Goal: Transaction & Acquisition: Purchase product/service

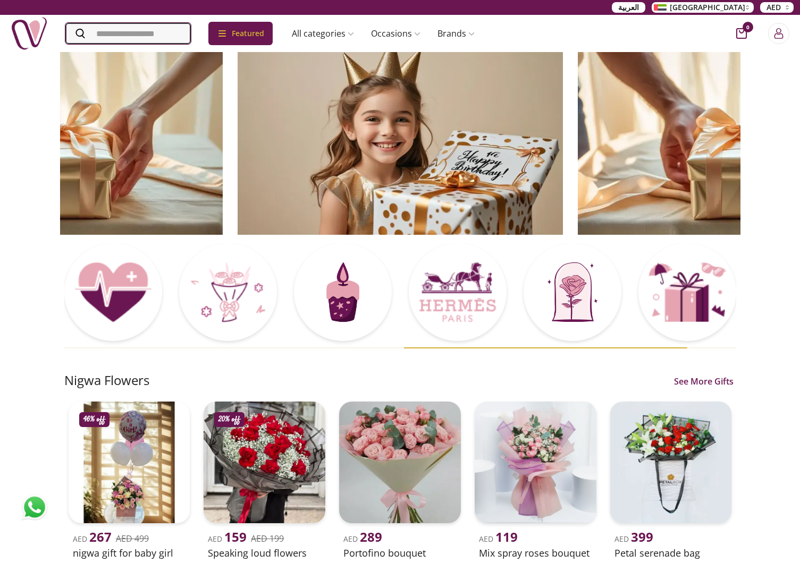
click at [156, 29] on input "Search" at bounding box center [127, 33] width 125 height 21
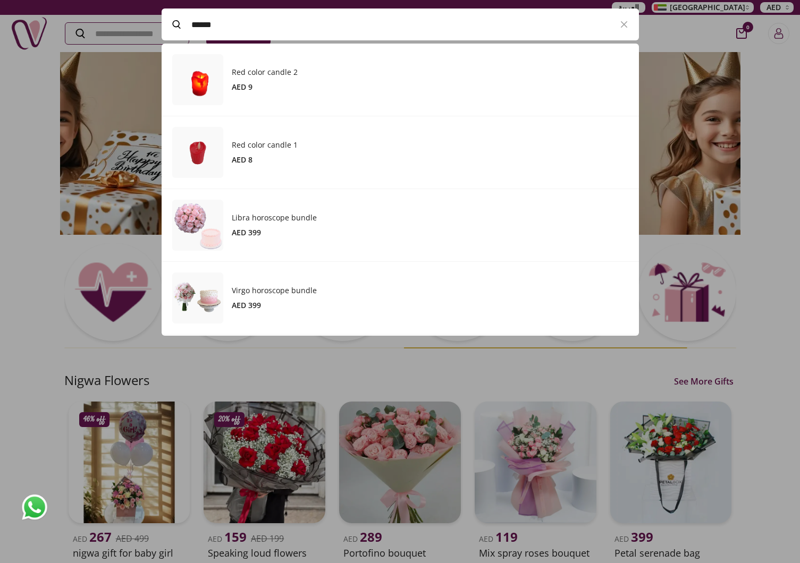
scroll to position [292, 477]
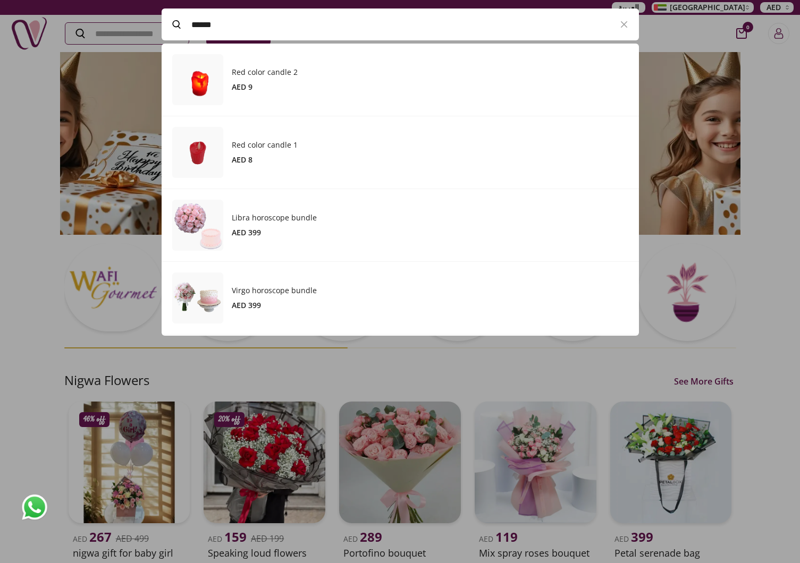
click at [229, 22] on input "******" at bounding box center [400, 25] width 418 height 30
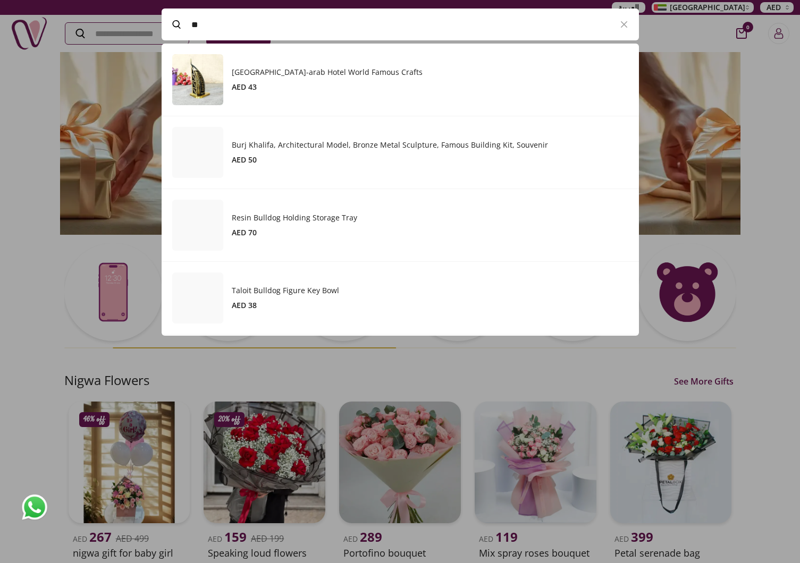
type input "*"
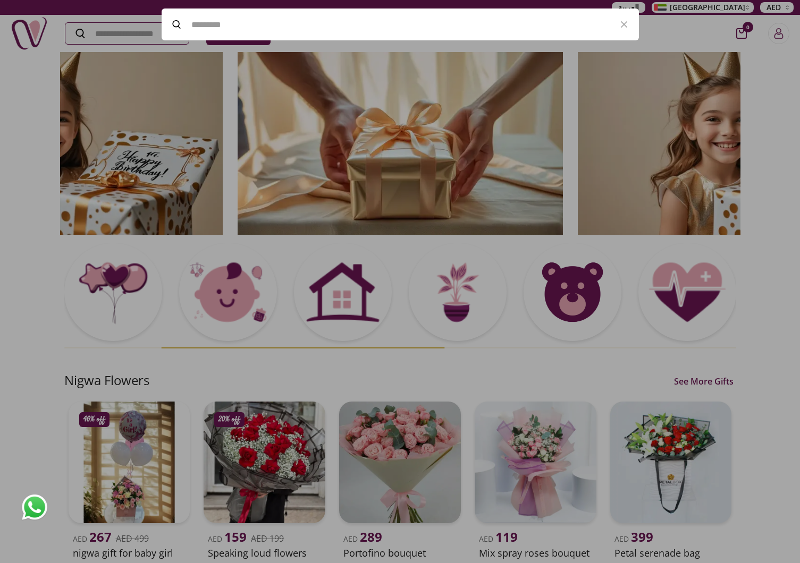
click at [30, 175] on div at bounding box center [400, 281] width 800 height 563
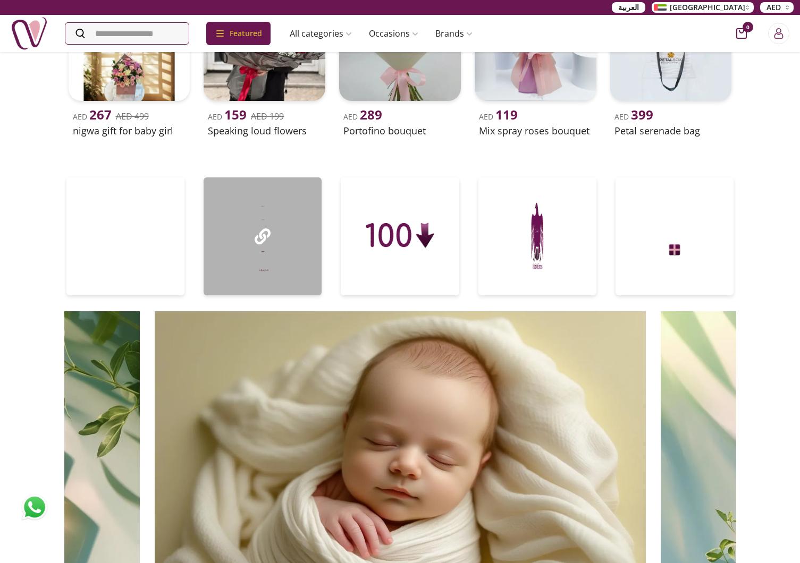
scroll to position [157, 0]
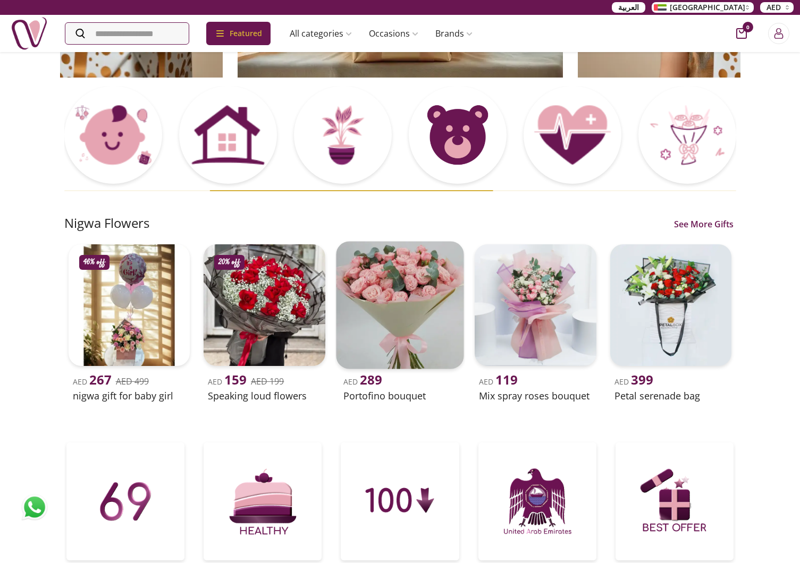
click at [405, 312] on img at bounding box center [400, 305] width 128 height 128
